Goal: Task Accomplishment & Management: Complete application form

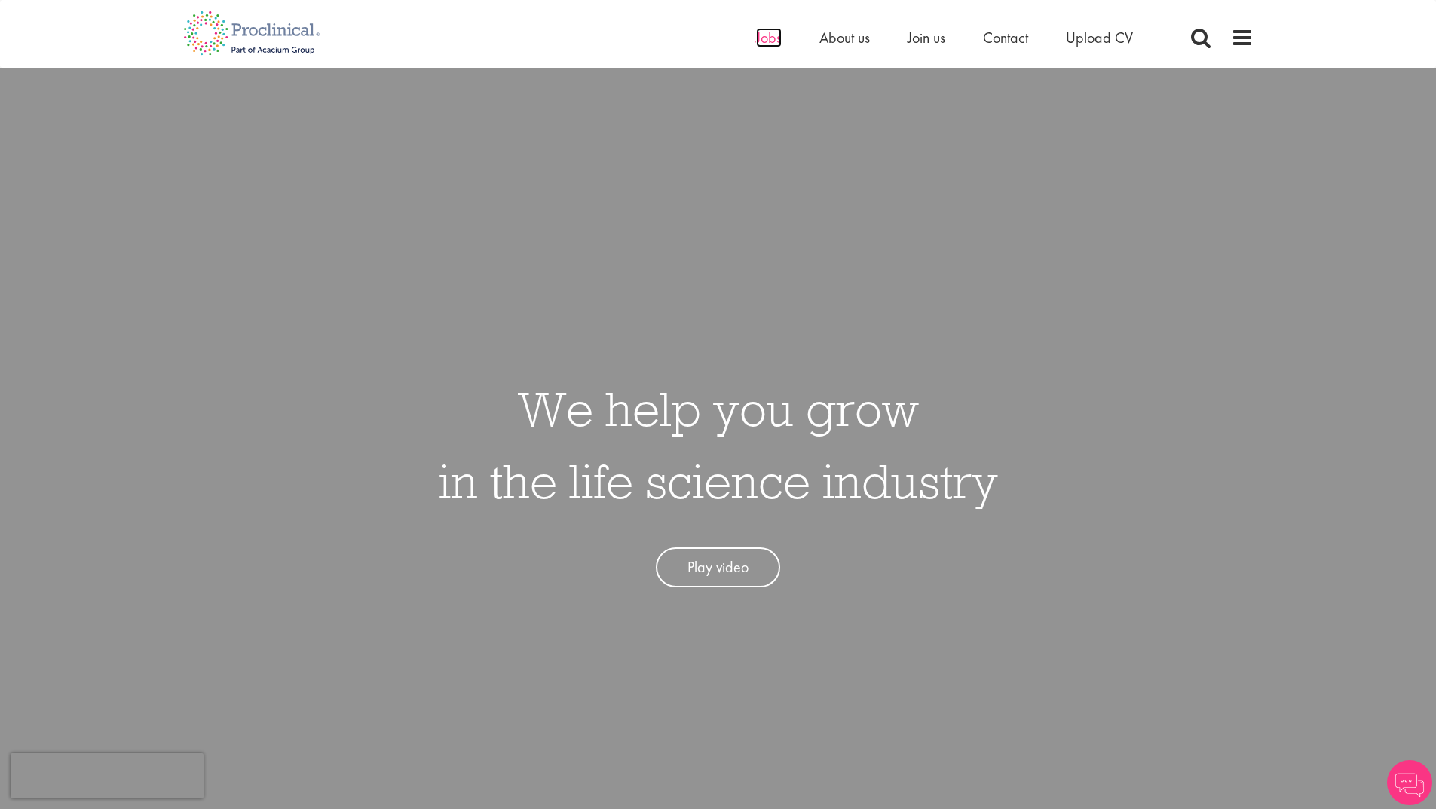
click at [768, 39] on span "Jobs" at bounding box center [769, 38] width 26 height 20
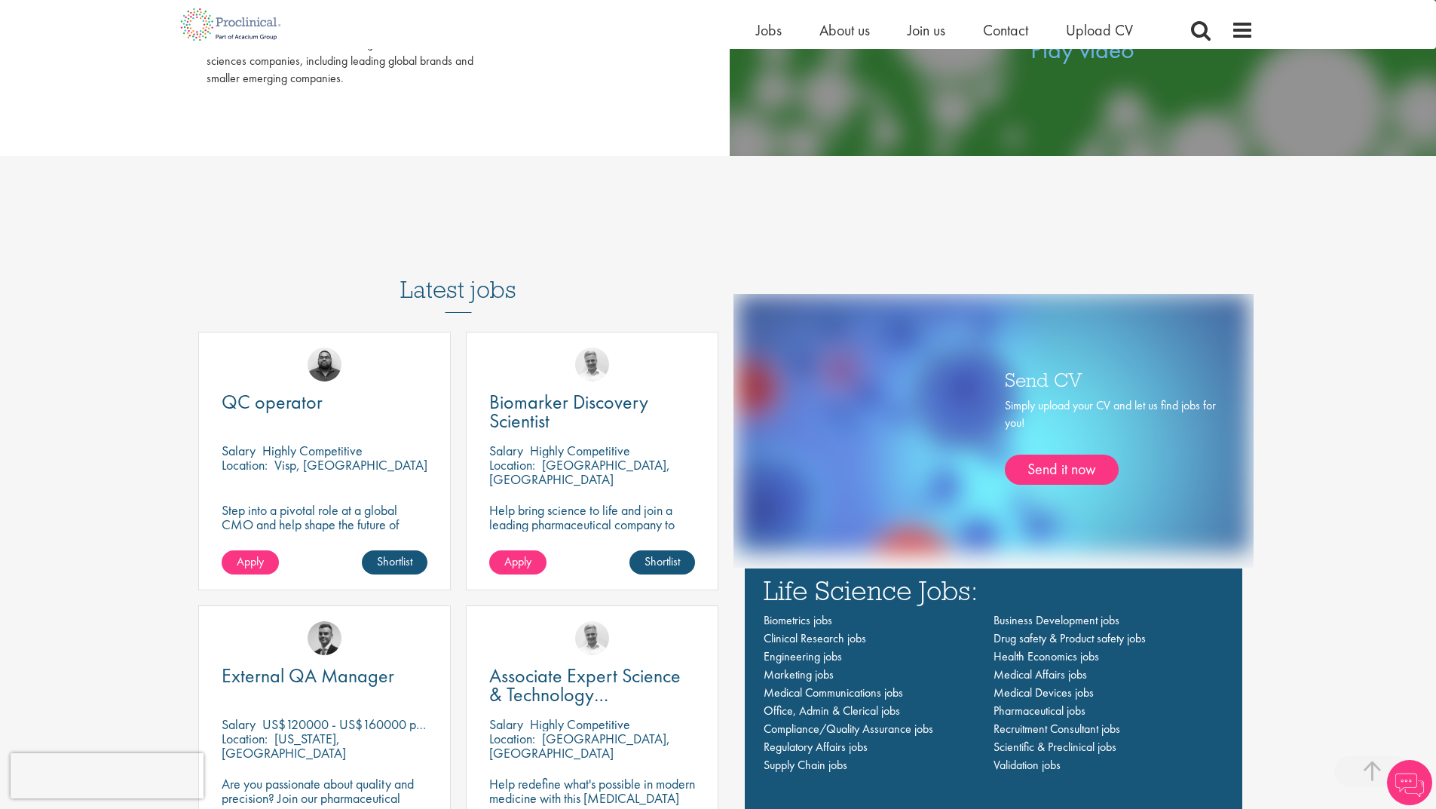
scroll to position [980, 0]
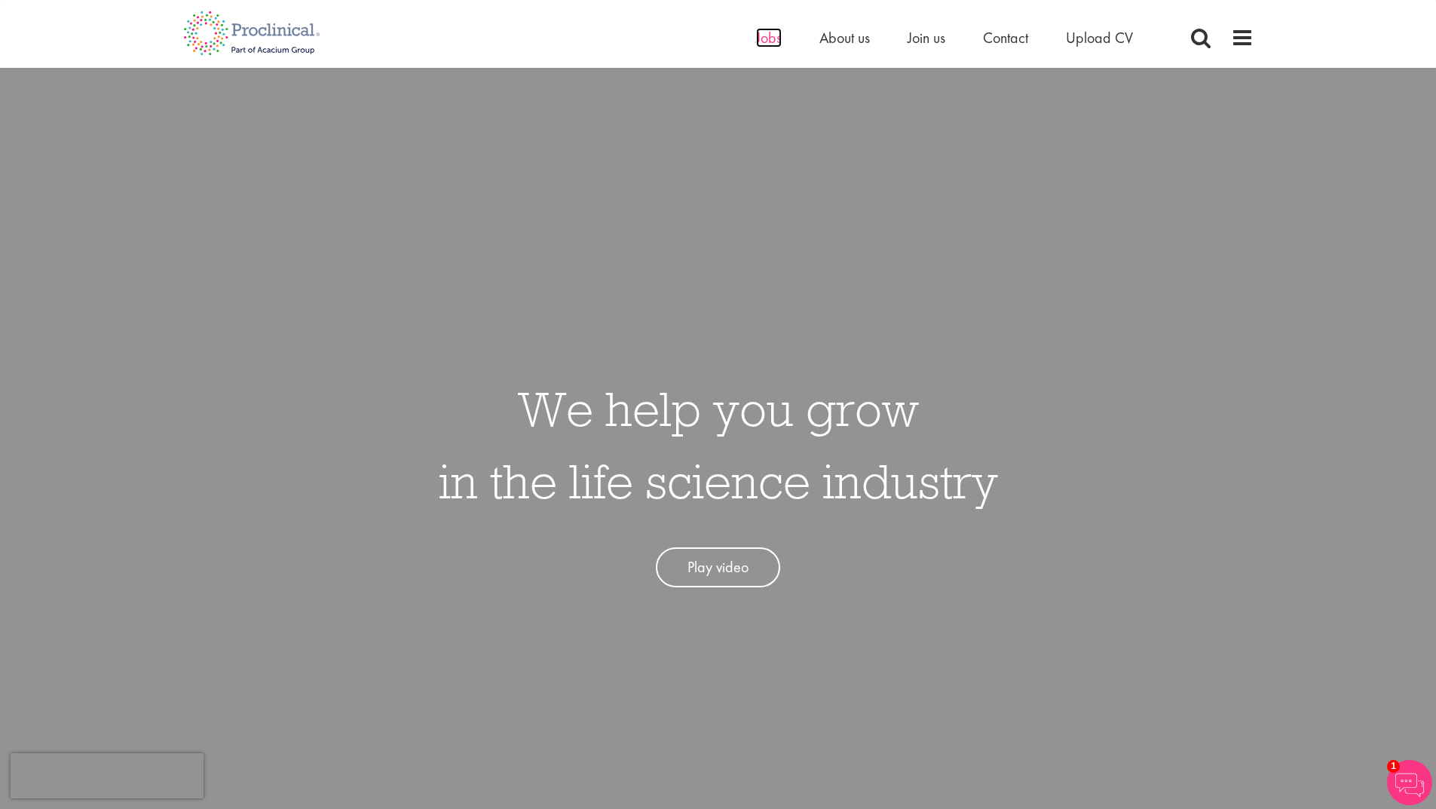
click at [767, 37] on span "Jobs" at bounding box center [769, 38] width 26 height 20
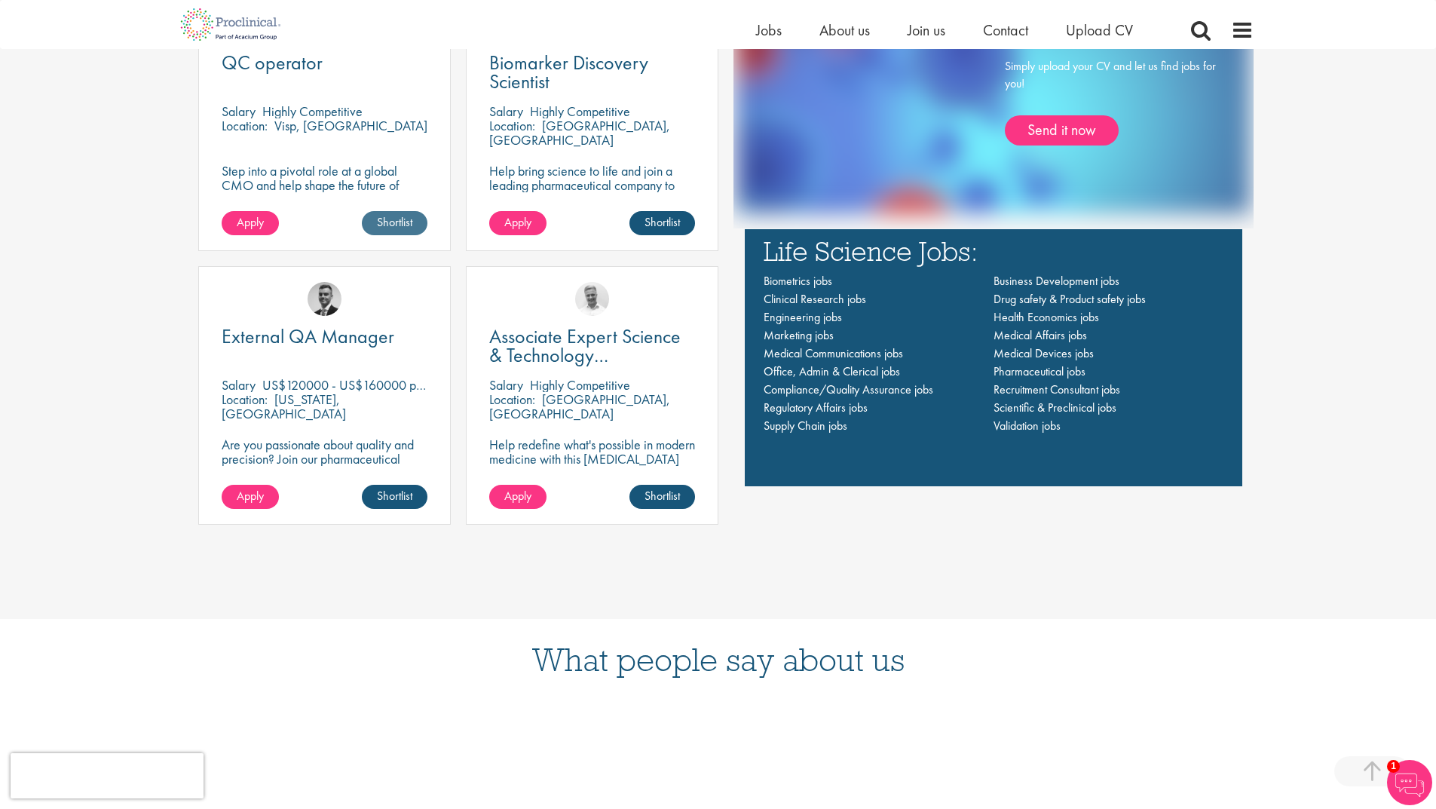
scroll to position [1281, 0]
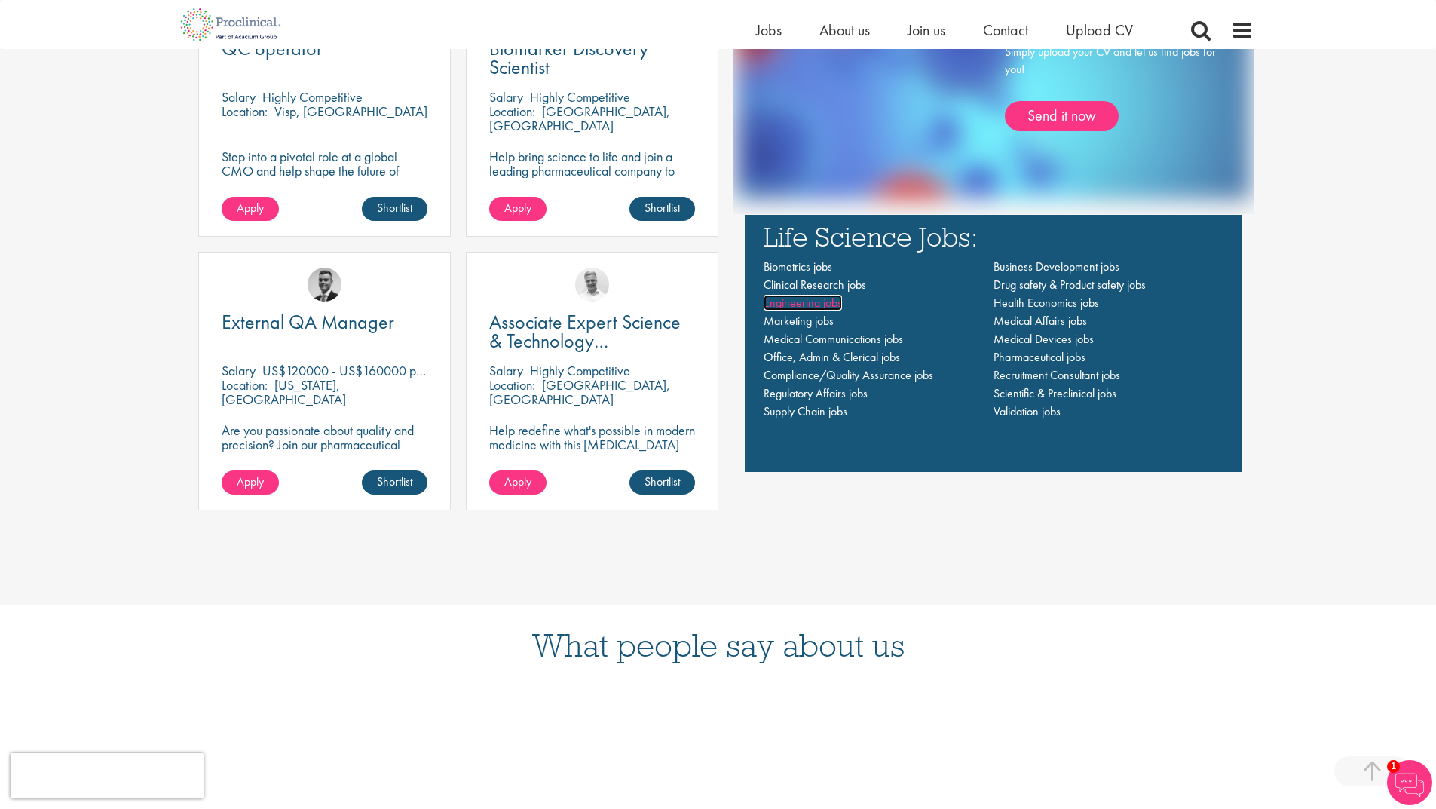
click at [816, 302] on span "Engineering jobs" at bounding box center [803, 303] width 78 height 16
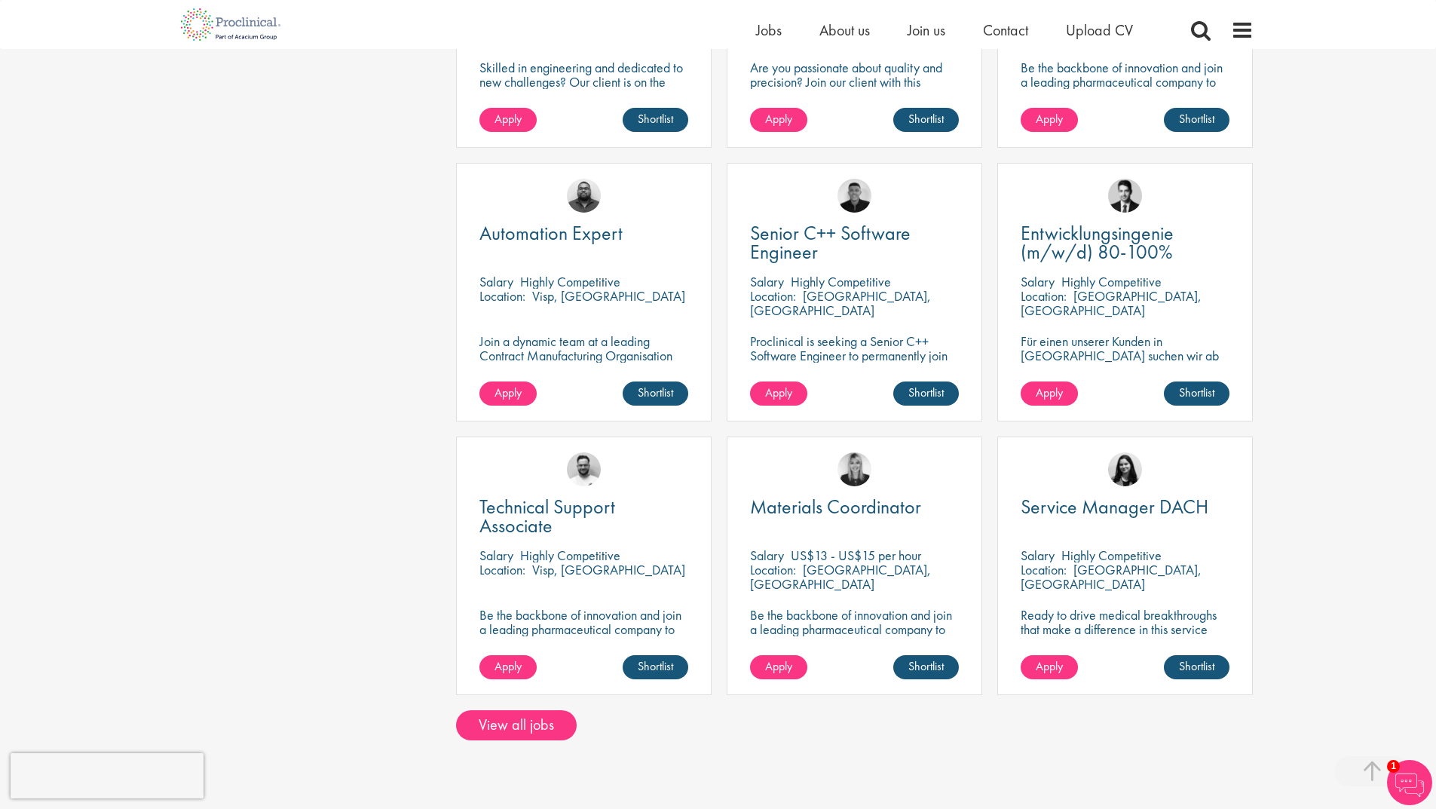
scroll to position [754, 0]
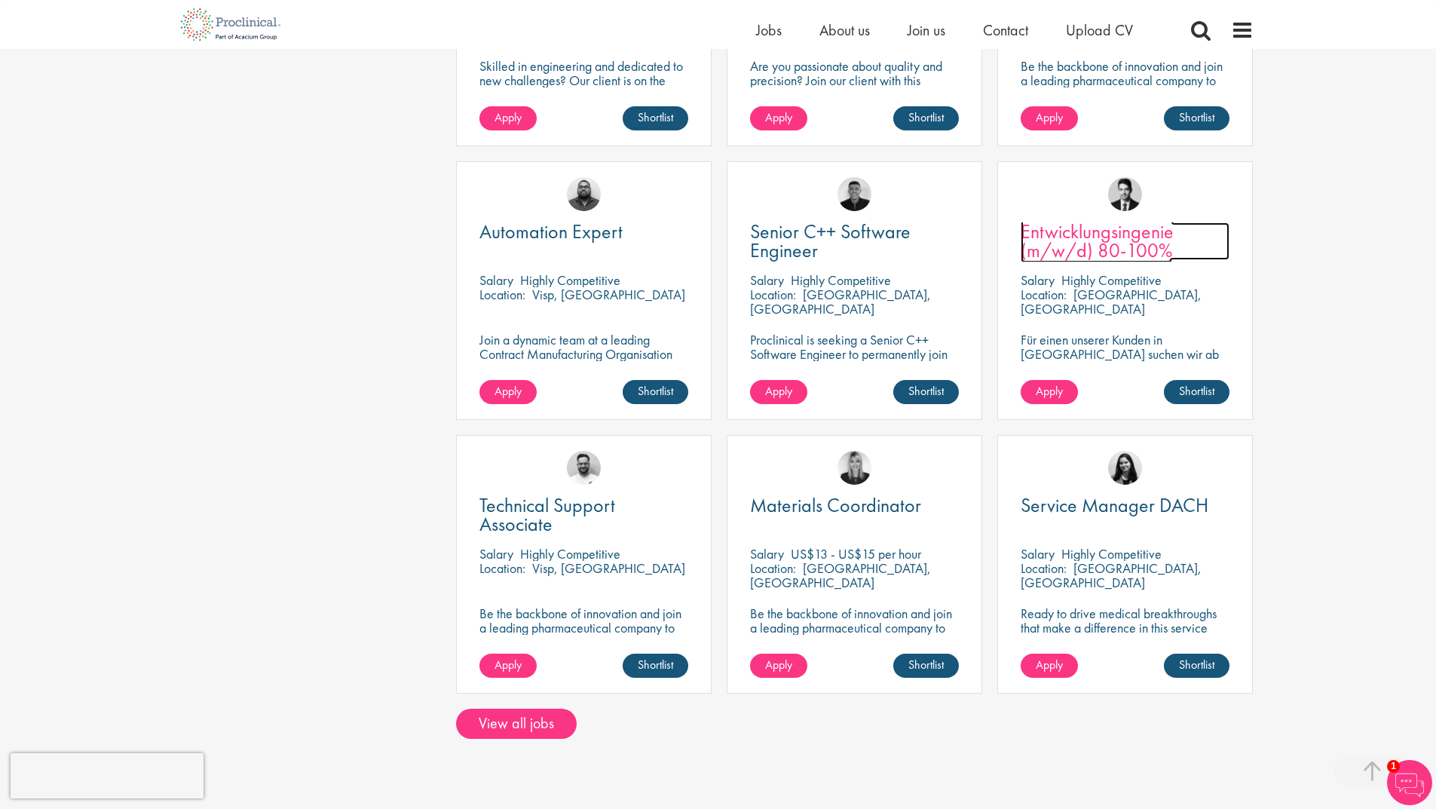
click at [1085, 249] on span "Entwicklungsingenie (m/w/d) 80-100%" at bounding box center [1097, 241] width 153 height 44
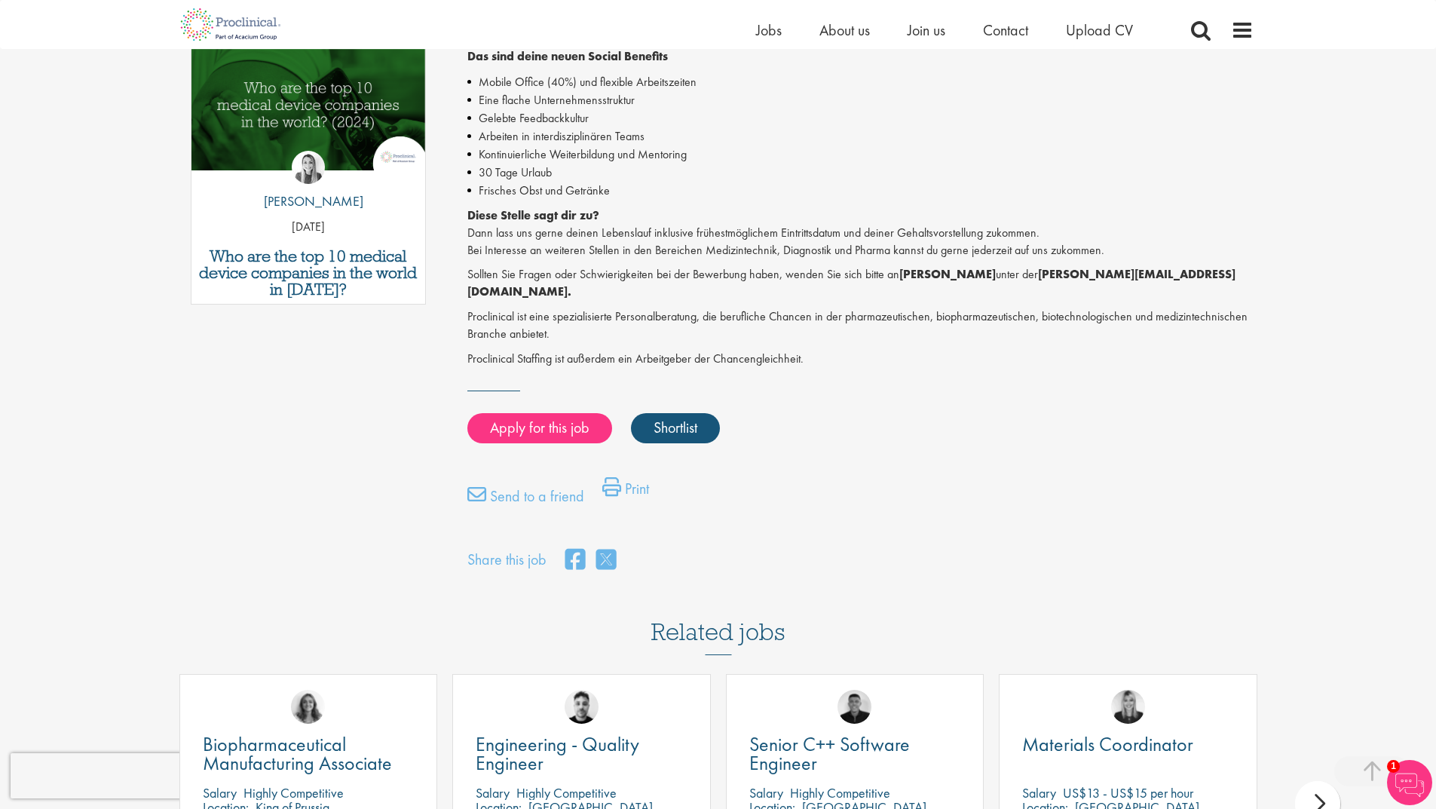
scroll to position [603, 0]
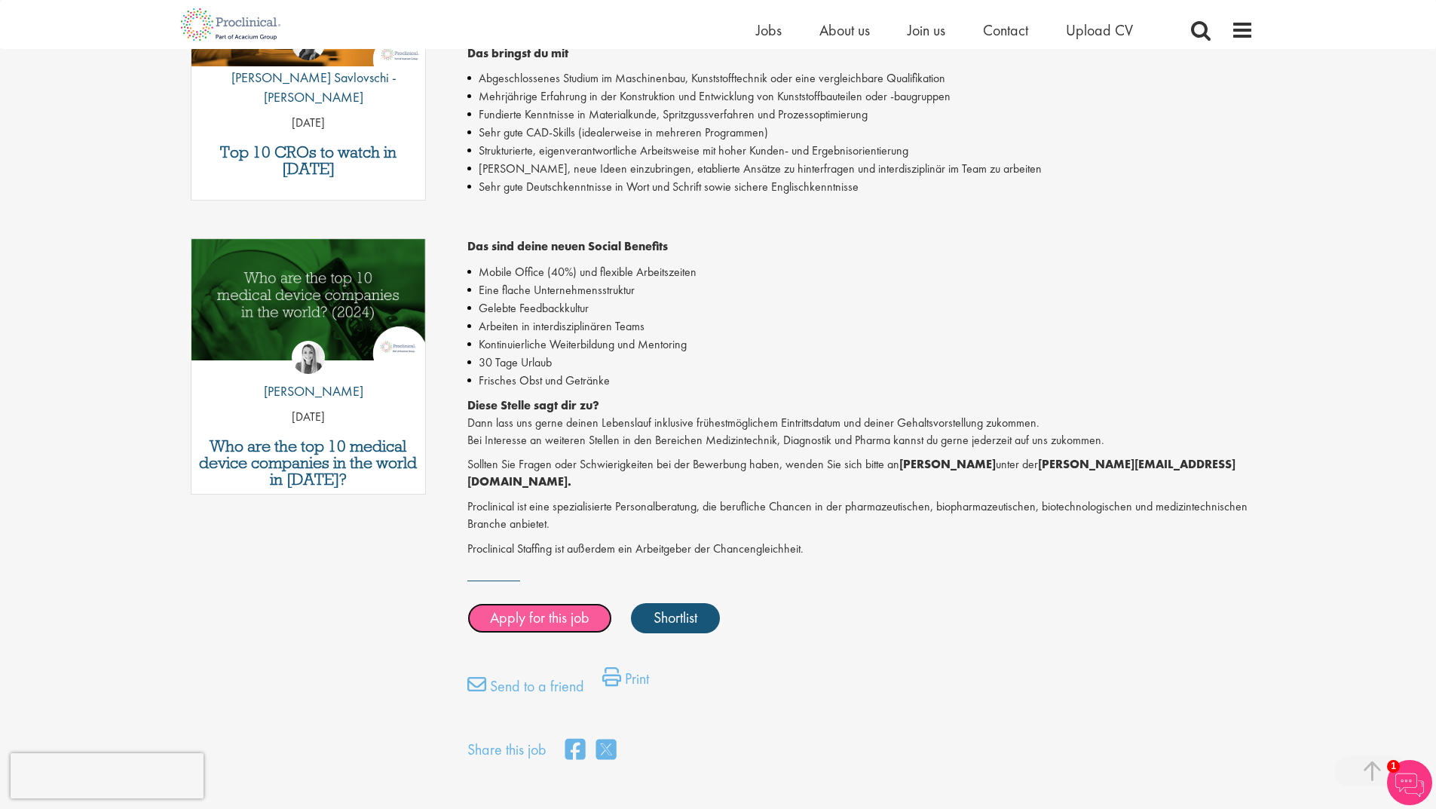
click at [549, 603] on link "Apply for this job" at bounding box center [539, 618] width 145 height 30
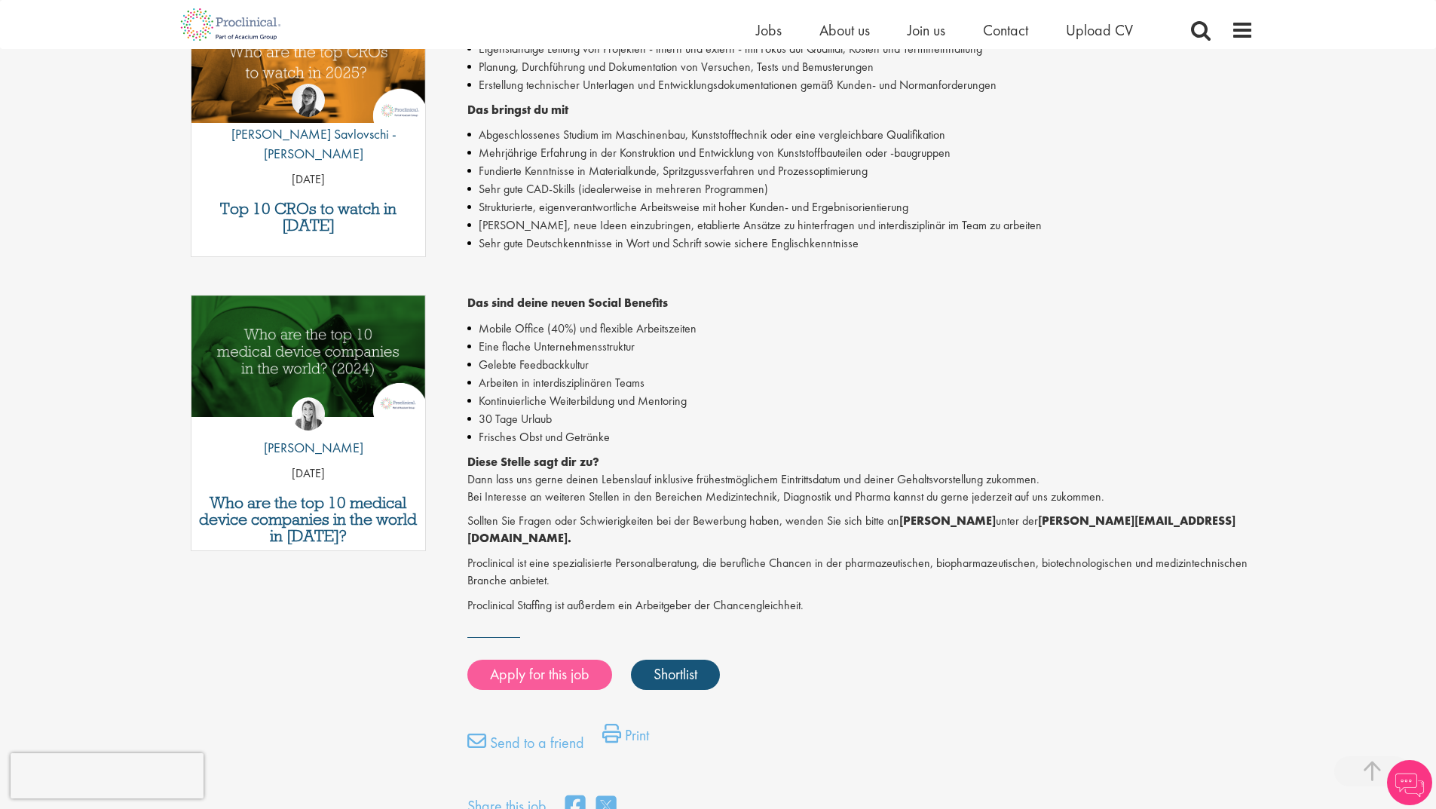
scroll to position [546, 0]
click at [500, 731] on link "Send to a friend" at bounding box center [525, 746] width 117 height 30
